Goal: Check status

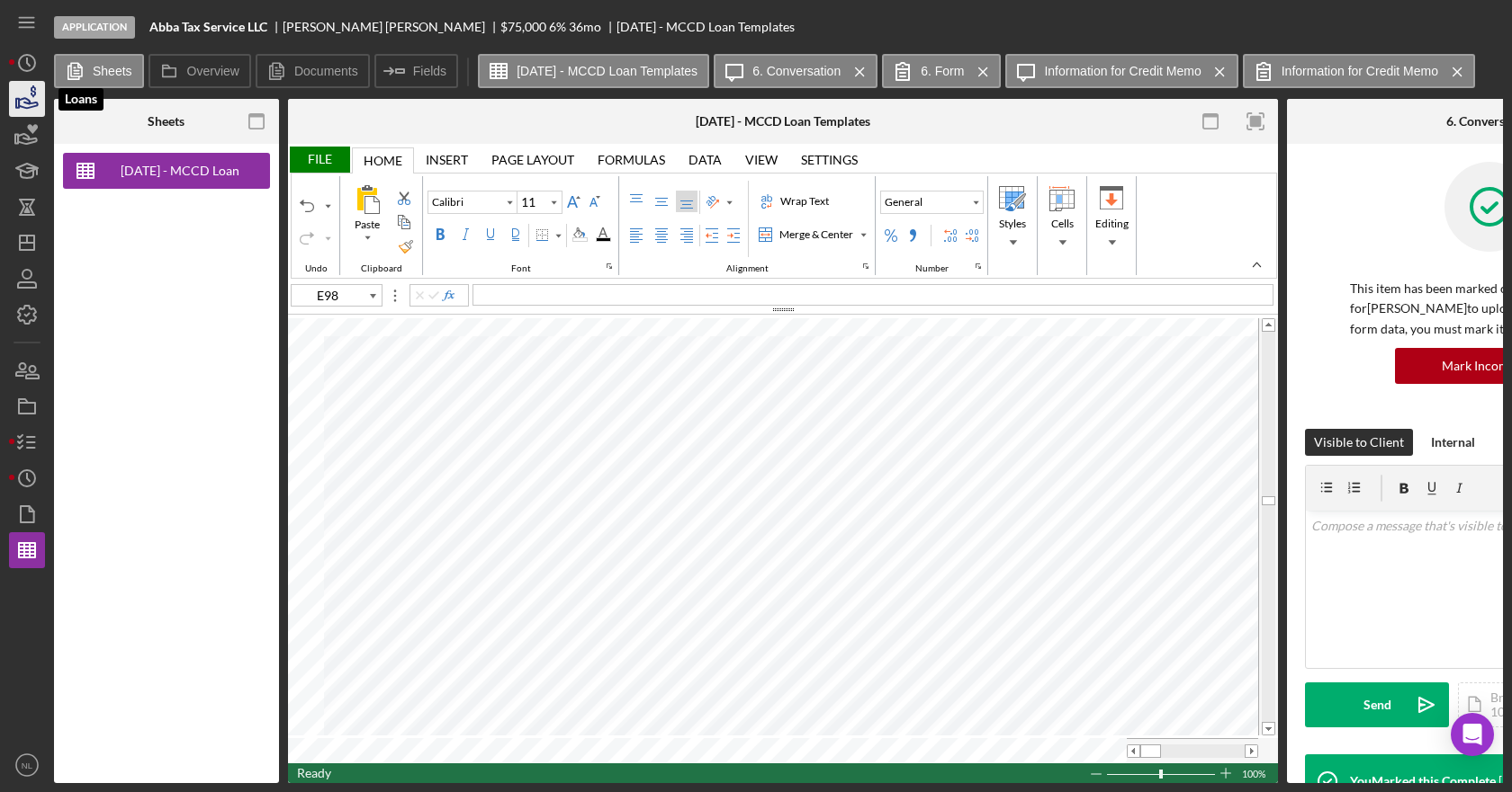
click at [17, 105] on polygon "button" at bounding box center [17, 104] width 3 height 9
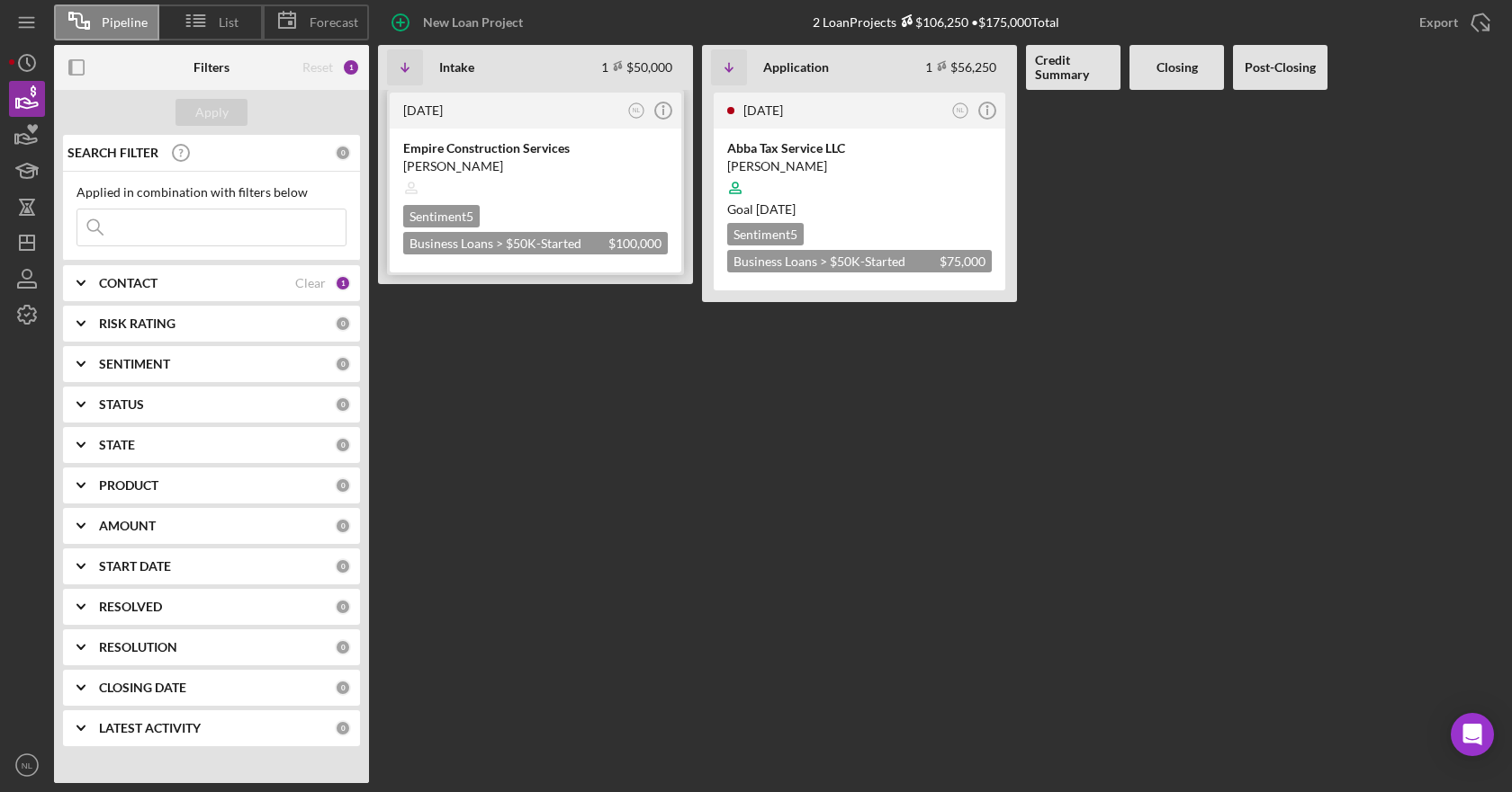
click at [468, 111] on div "[DATE]" at bounding box center [513, 110] width 220 height 14
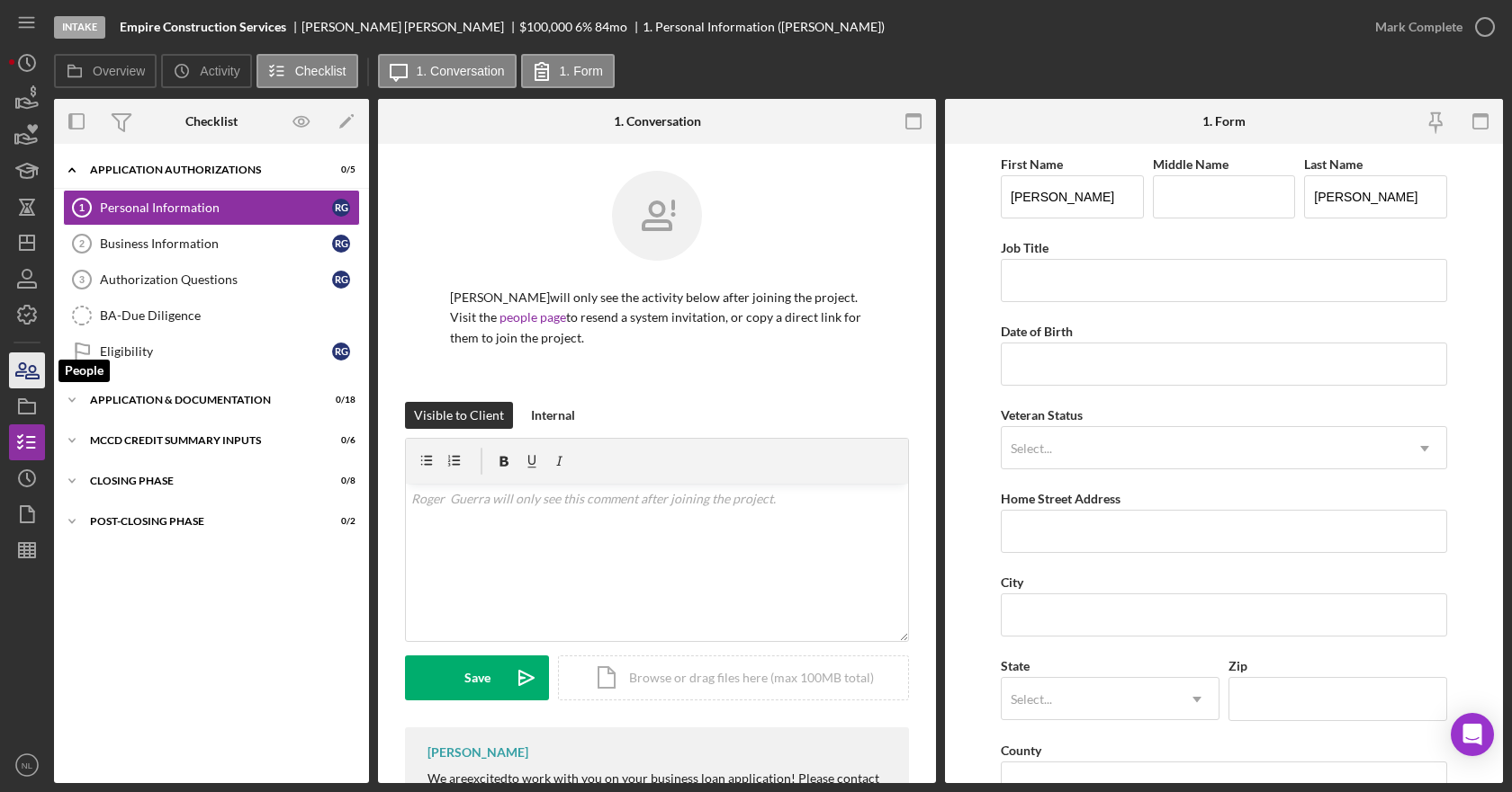
click at [39, 384] on icon "button" at bounding box center [27, 370] width 45 height 45
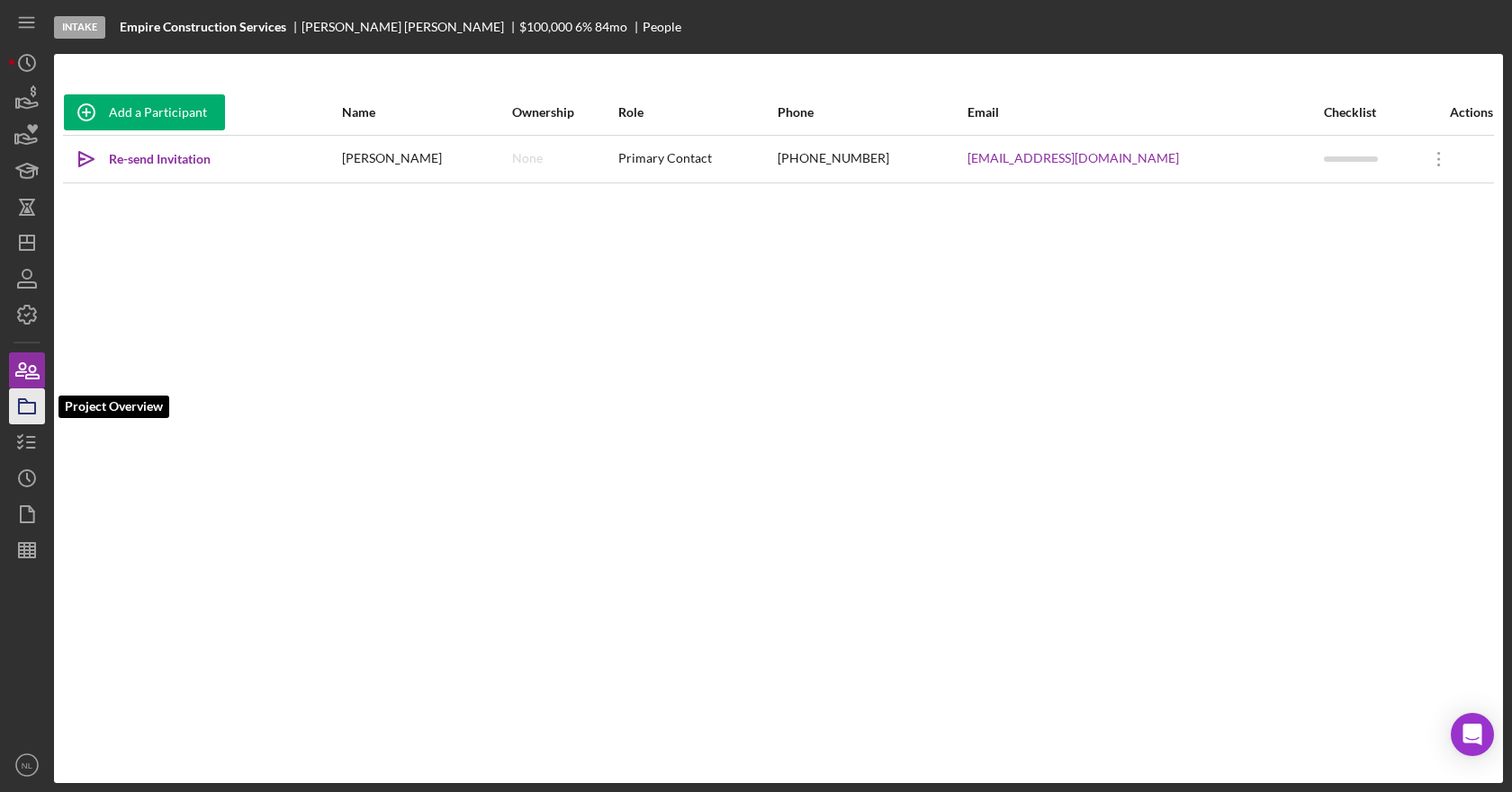
click at [28, 409] on icon "button" at bounding box center [27, 407] width 45 height 45
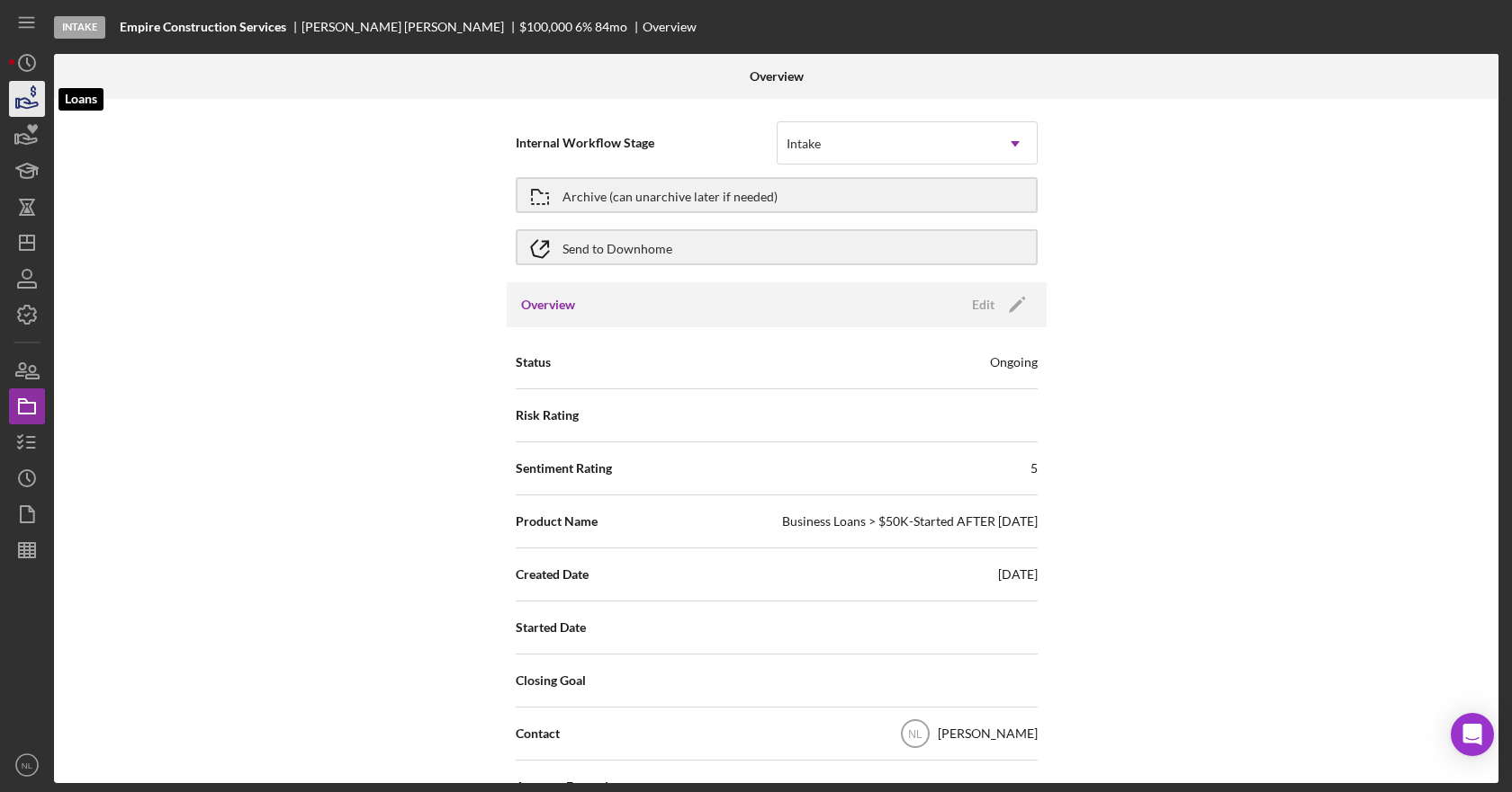
click at [17, 100] on polygon "button" at bounding box center [17, 104] width 3 height 9
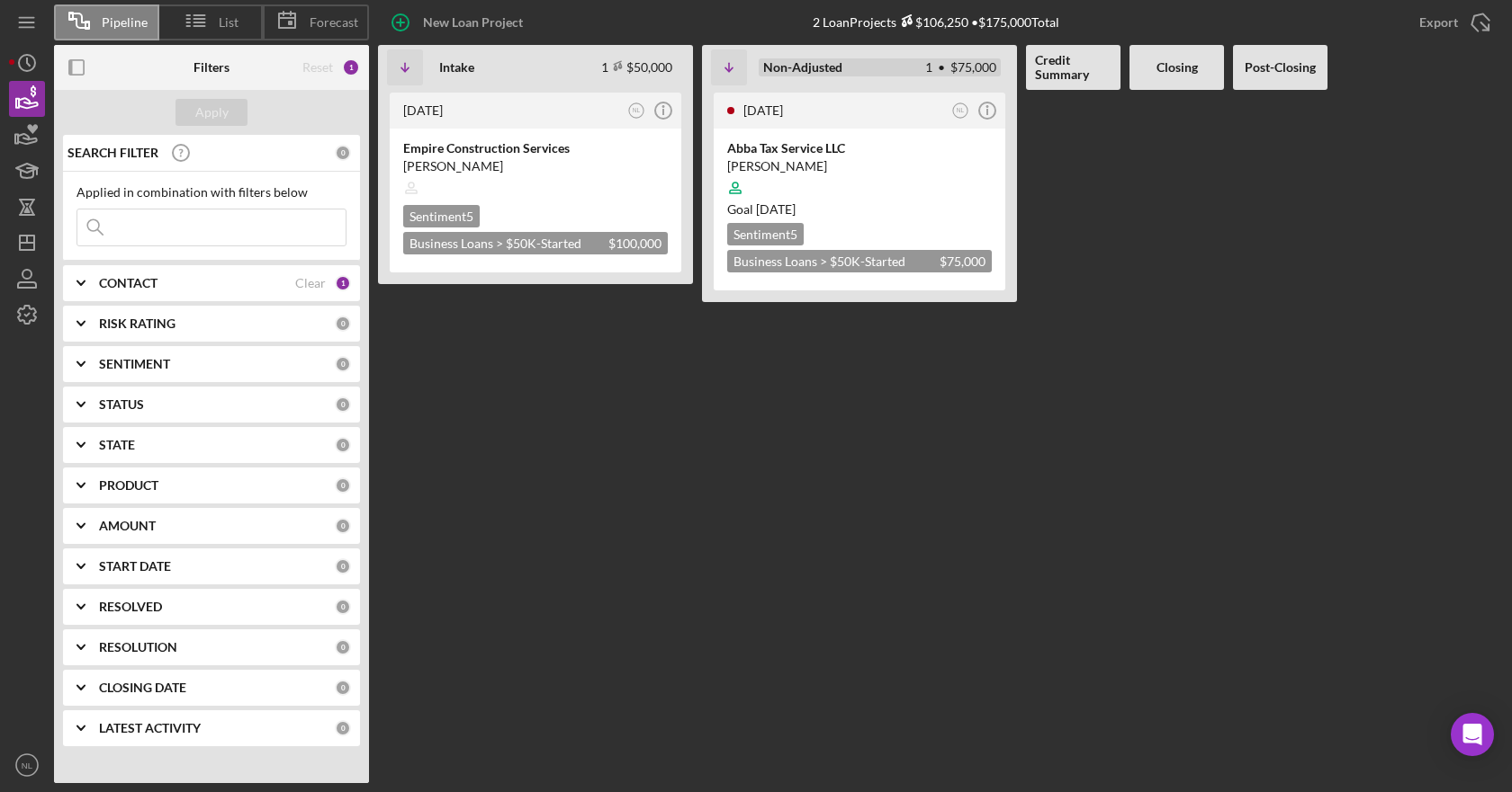
click at [858, 65] on div "Non-Adjusted 1 • $75,000" at bounding box center [880, 67] width 242 height 18
click at [807, 71] on b "Non-Adjusted" at bounding box center [803, 66] width 80 height 14
click at [793, 87] on div "Application 1 $56,250 Non-Adjusted 1 • $75,000" at bounding box center [880, 66] width 256 height 59
click at [848, 77] on div "Application 1 $56,250 Non-Adjusted 1 • $75,000" at bounding box center [880, 66] width 256 height 59
click at [983, 104] on circle "button" at bounding box center [986, 110] width 16 height 16
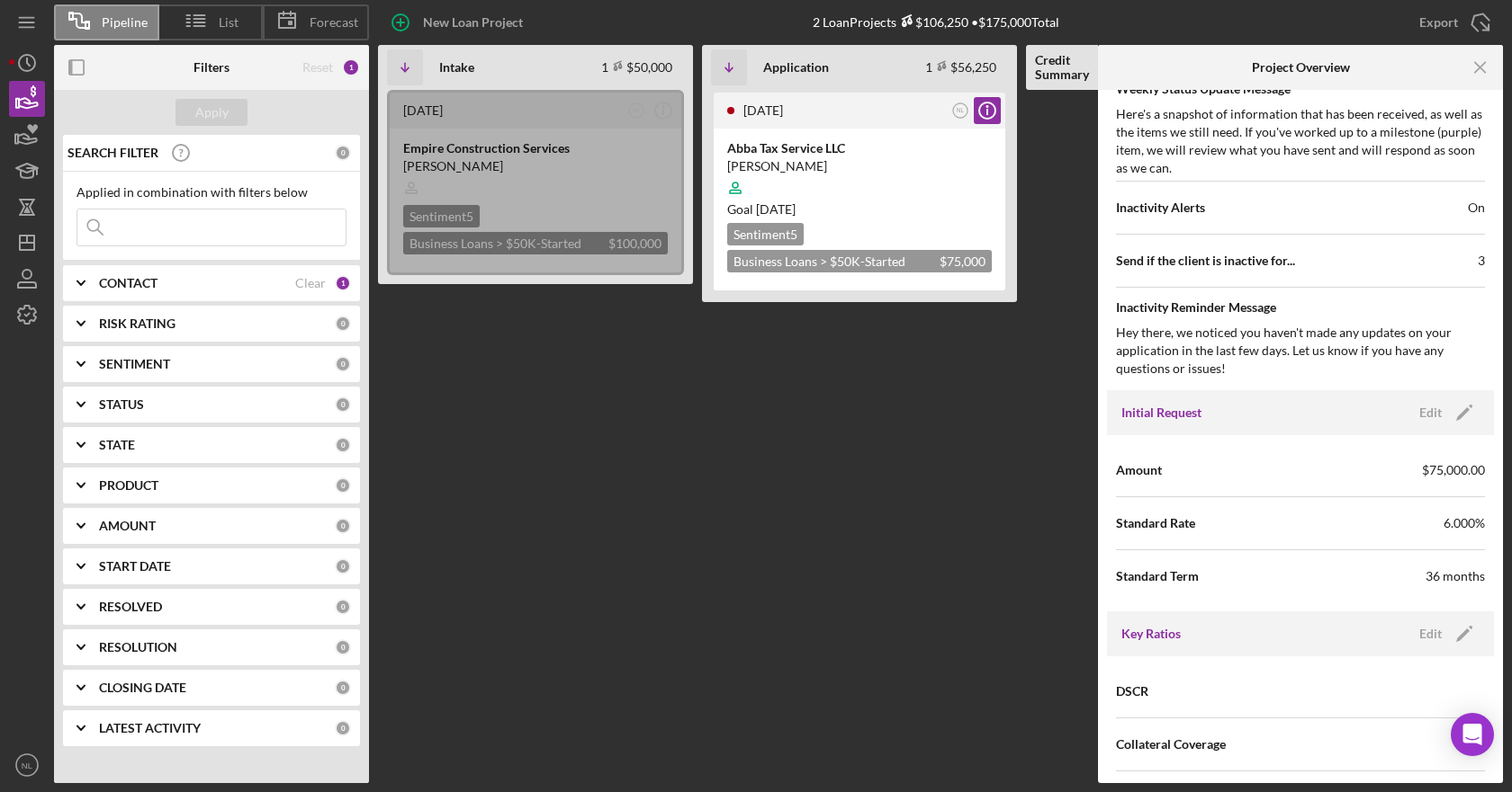
scroll to position [810, 0]
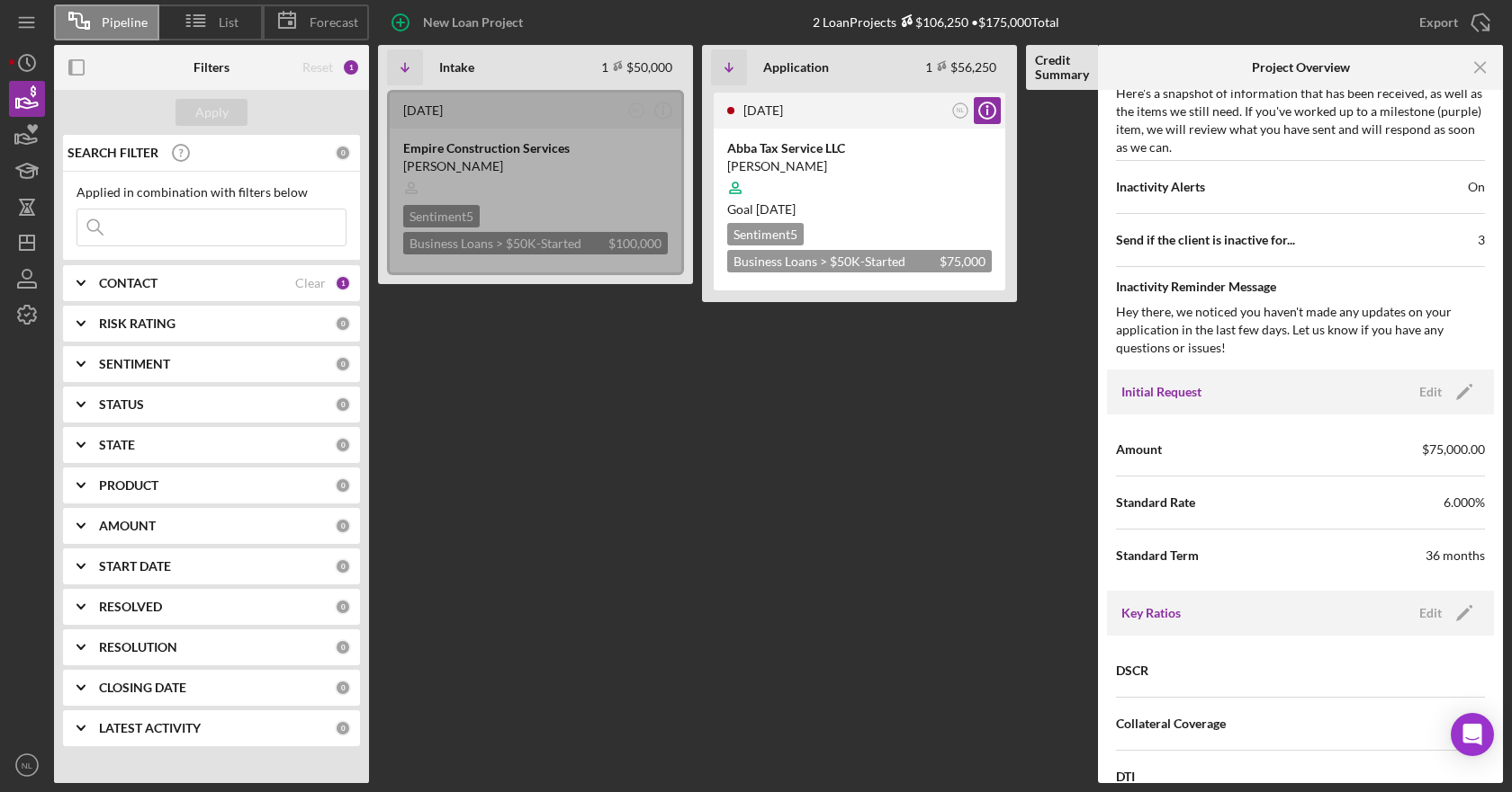
click at [729, 593] on div "[DATE] NL Icon/Info Abba Tax Service LLC [PERSON_NAME] Goal [DATE] Sentiment 5 …" at bounding box center [859, 437] width 315 height 694
click at [1479, 68] on line "button" at bounding box center [1479, 66] width 10 height 10
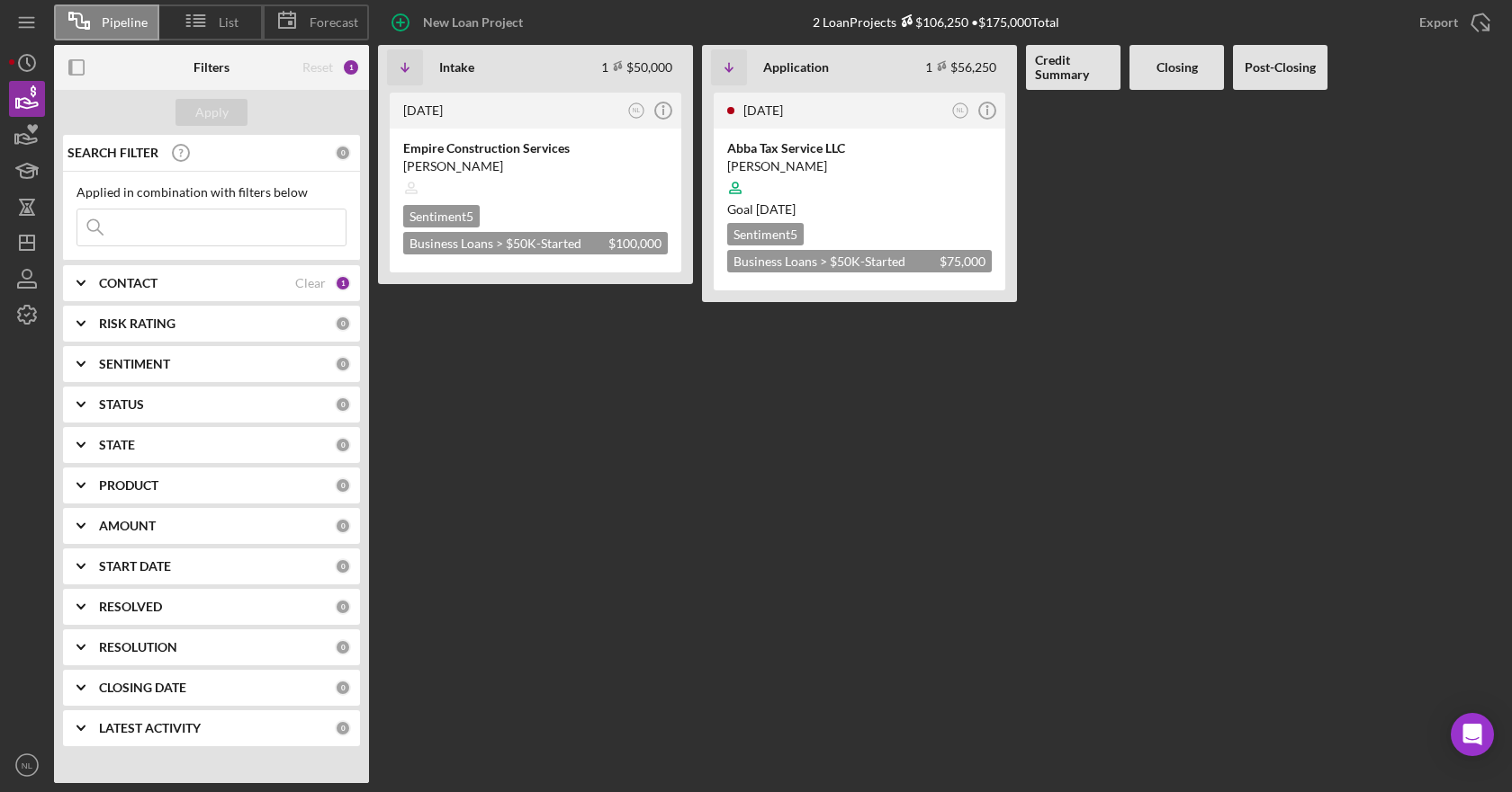
scroll to position [0, 0]
